Goal: Browse casually: Explore the website without a specific task or goal

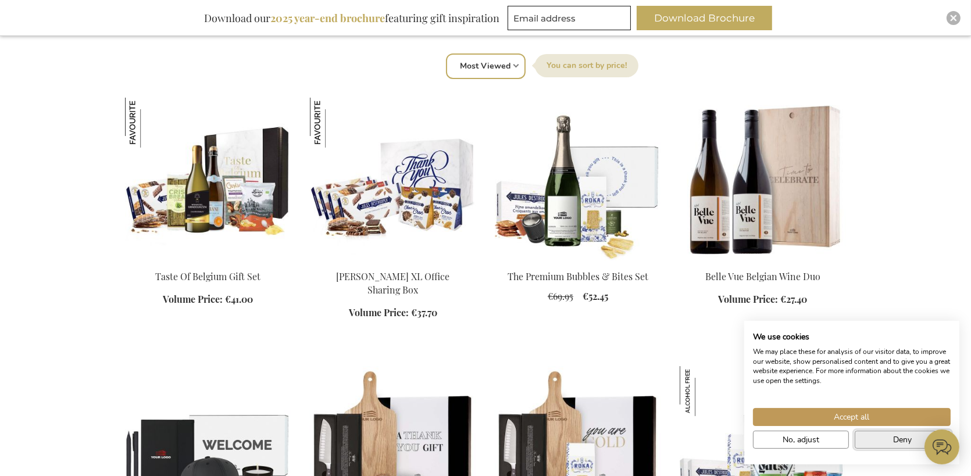
click at [892, 440] on button "Deny" at bounding box center [903, 440] width 96 height 18
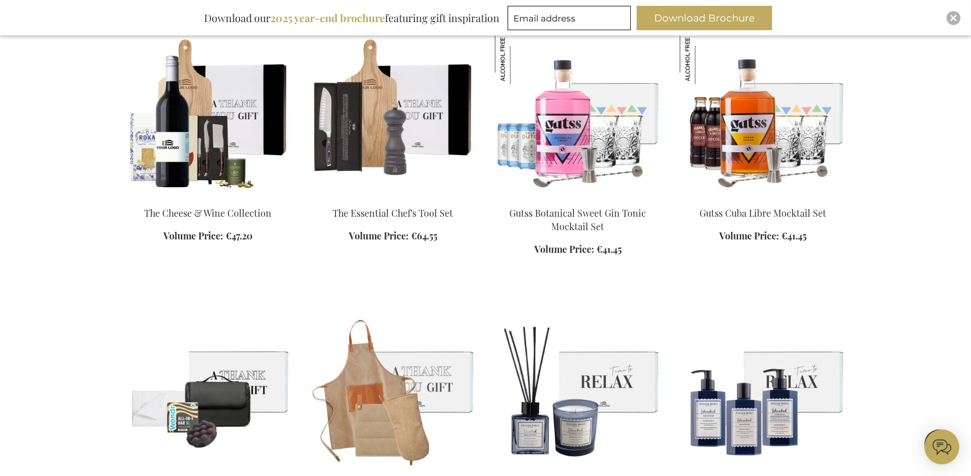
scroll to position [1047, 0]
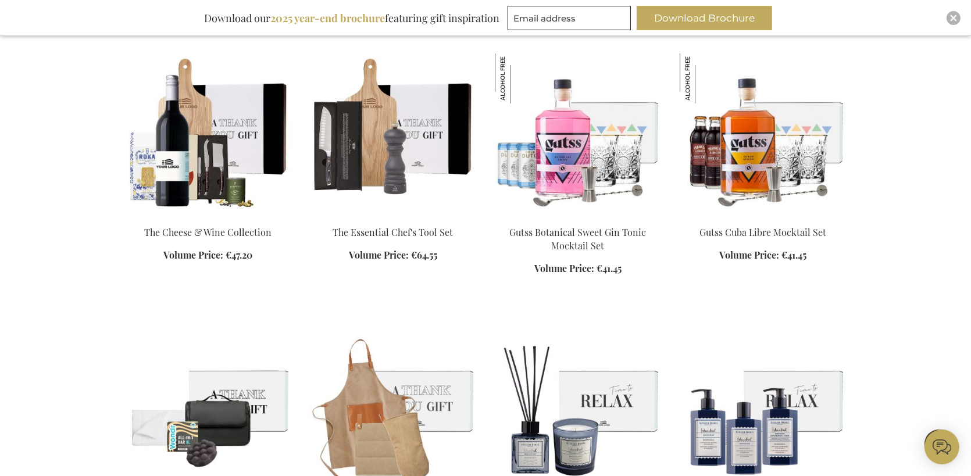
scroll to position [930, 0]
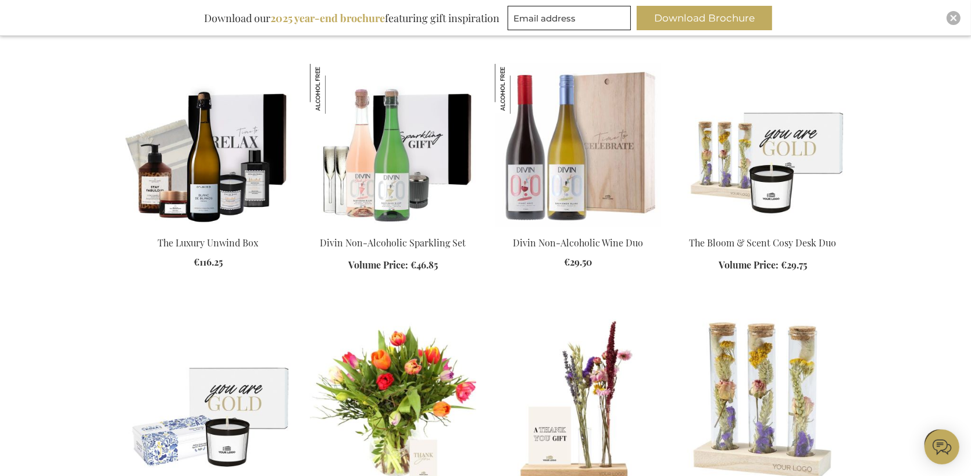
scroll to position [1628, 0]
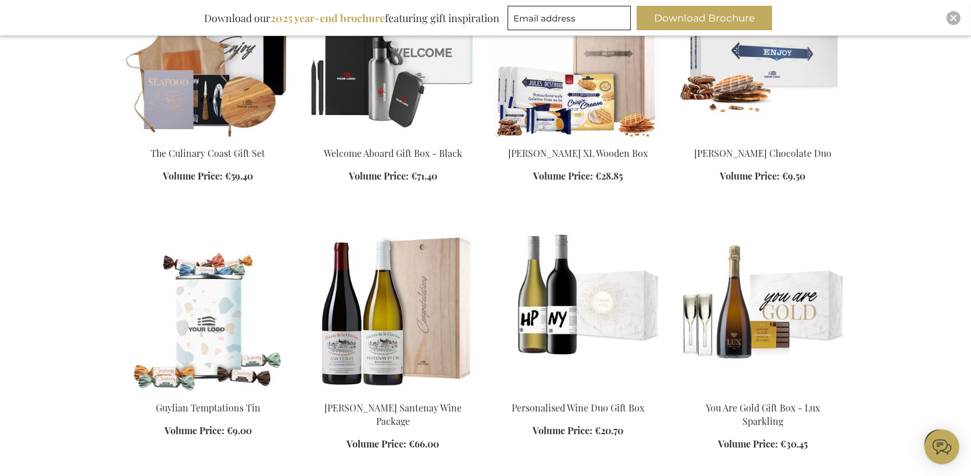
scroll to position [2384, 0]
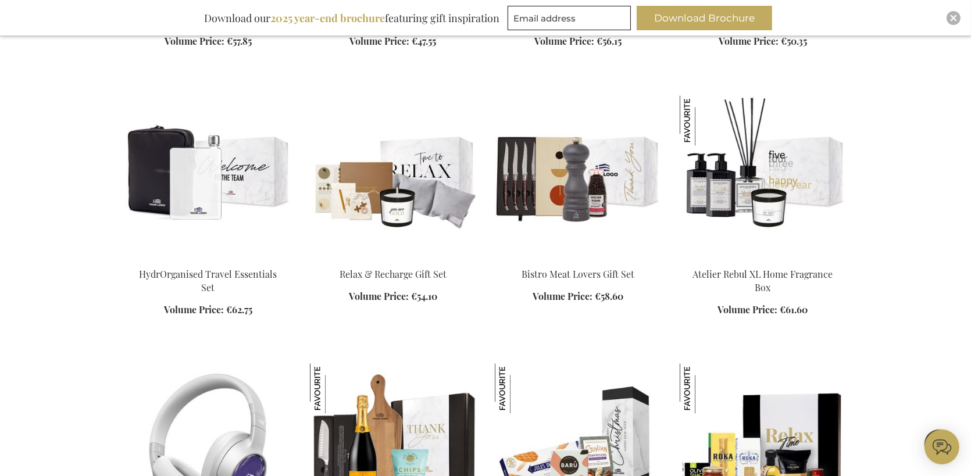
scroll to position [3315, 0]
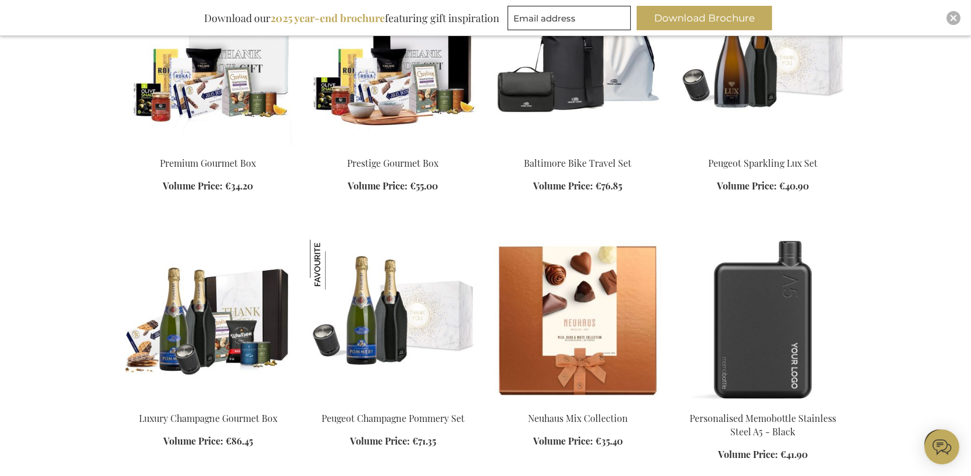
scroll to position [4245, 0]
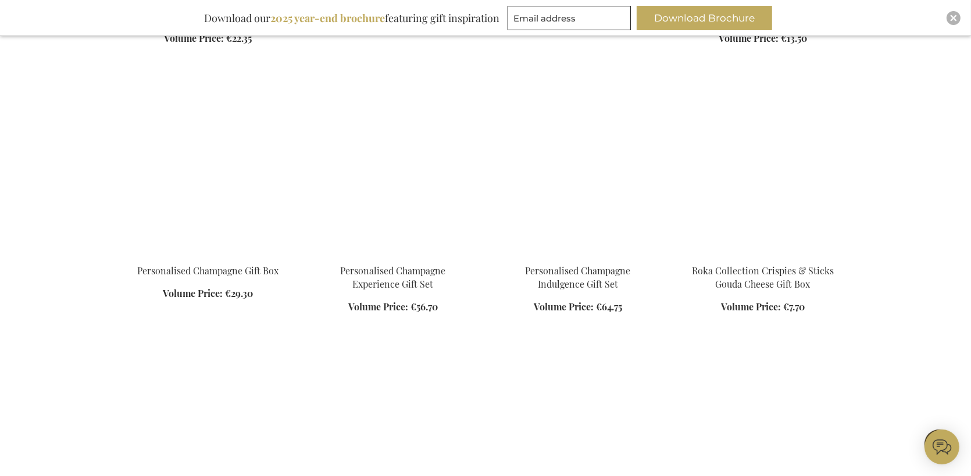
scroll to position [2139, 0]
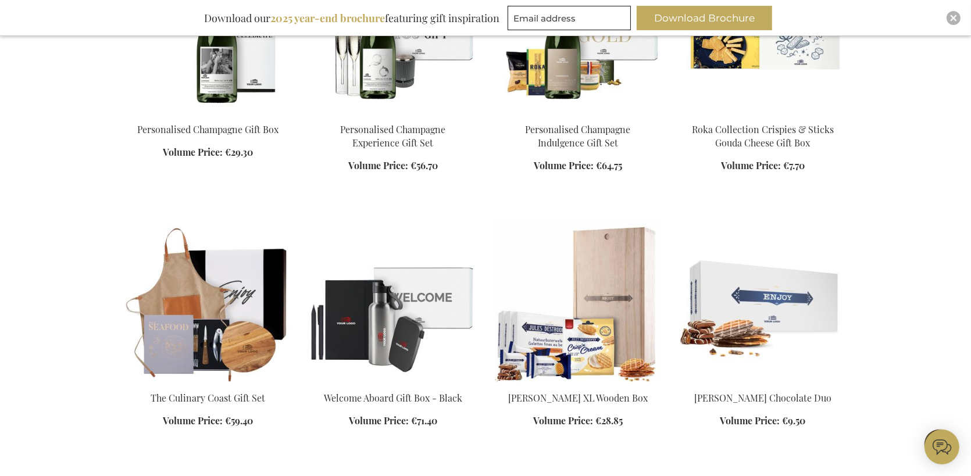
scroll to position [2152, 0]
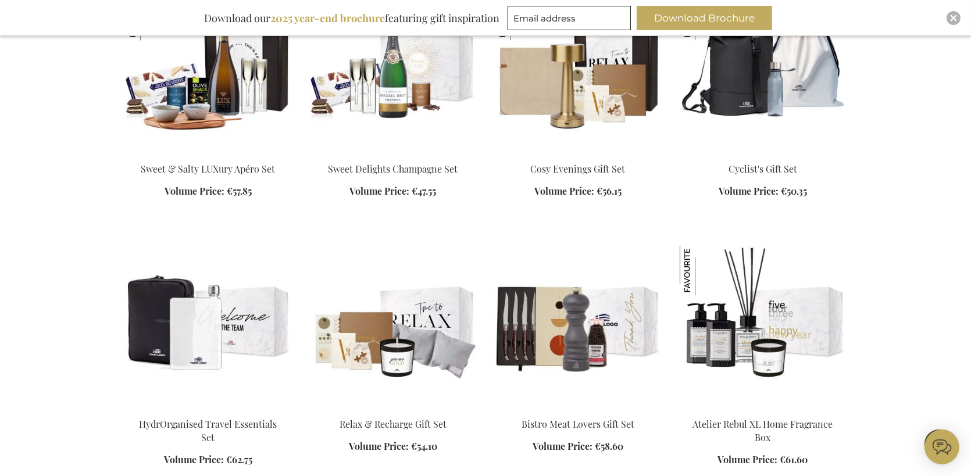
scroll to position [3335, 0]
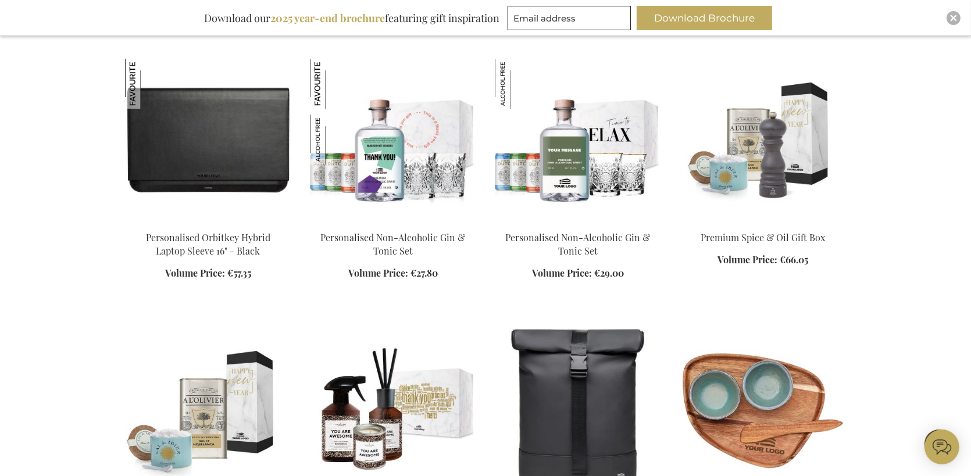
scroll to position [4556, 0]
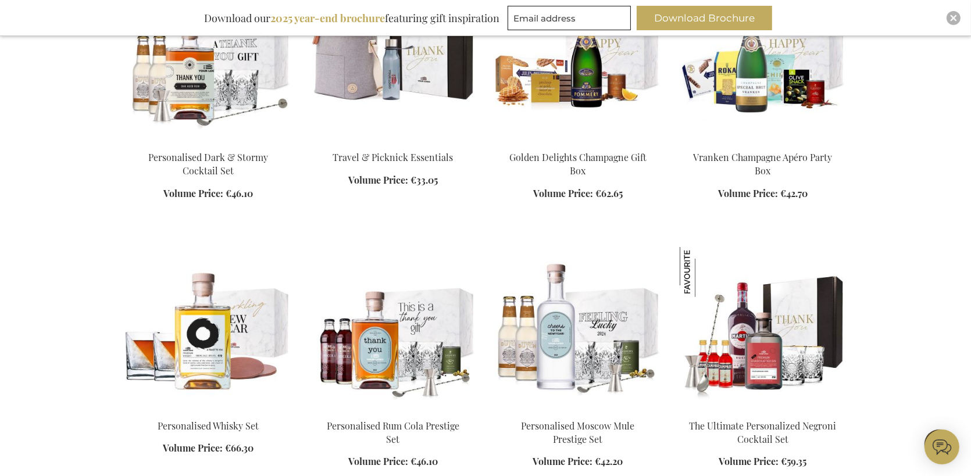
scroll to position [5952, 0]
